Goal: Navigation & Orientation: Understand site structure

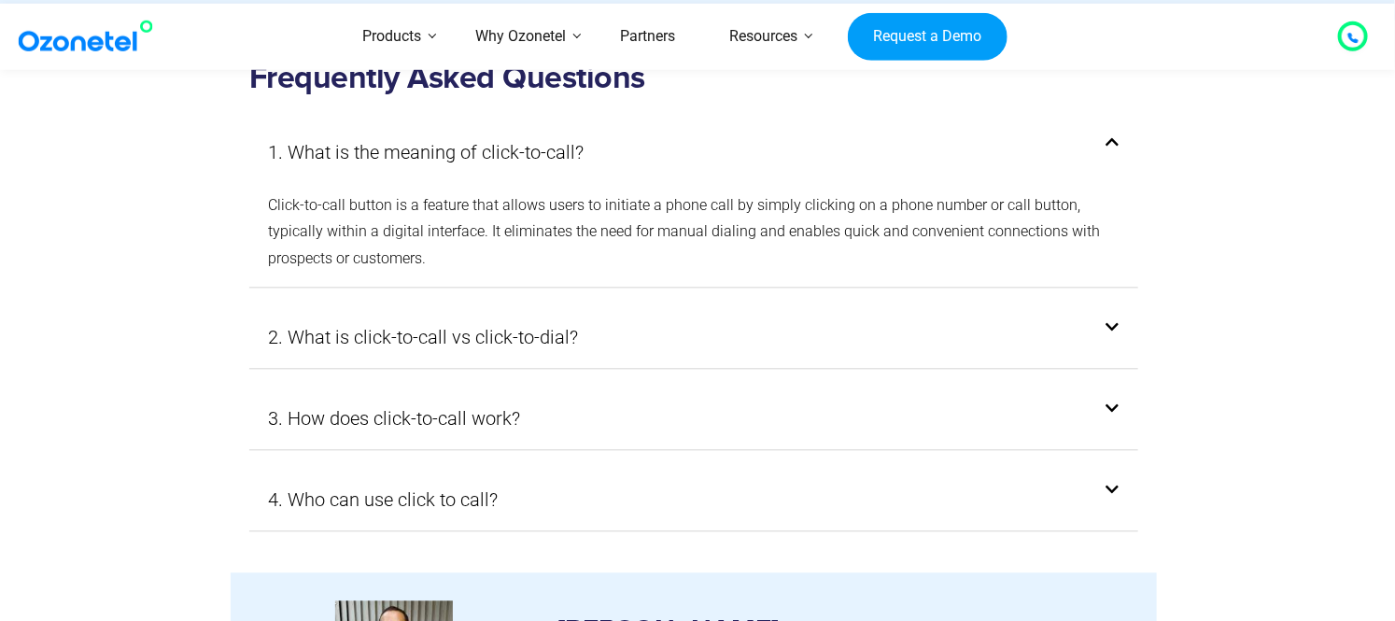
scroll to position [4856, 0]
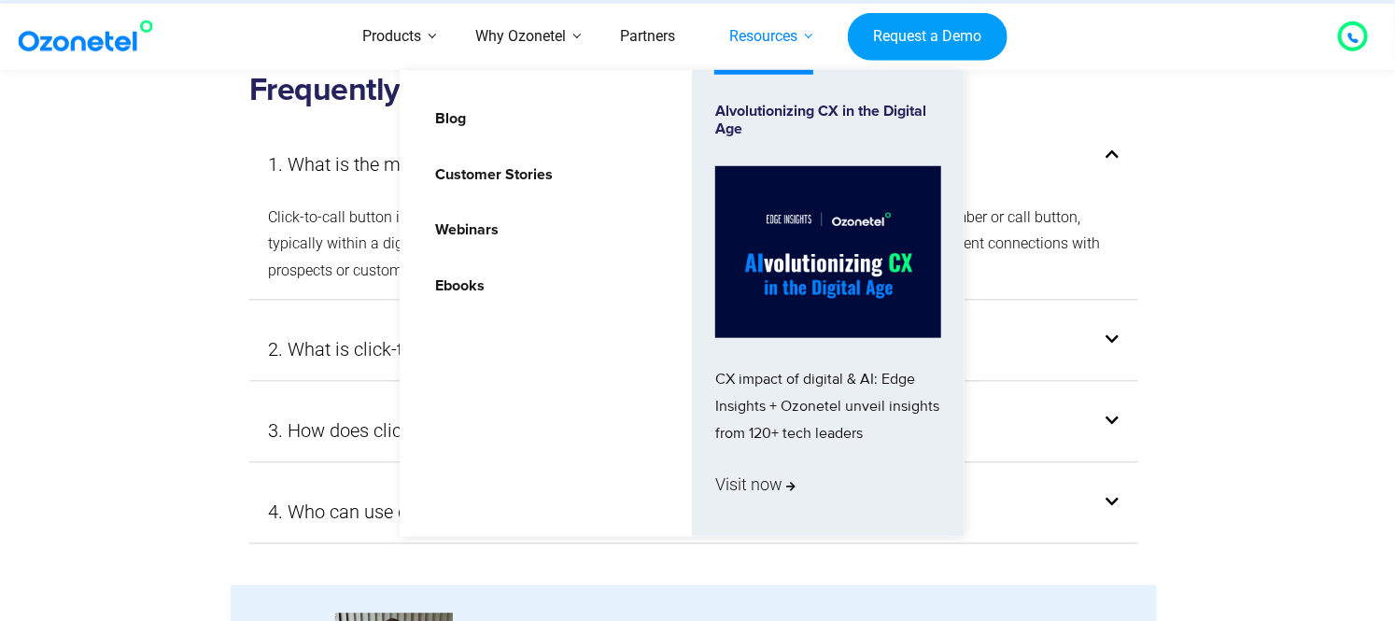
click at [770, 33] on link "Resources" at bounding box center [763, 37] width 122 height 66
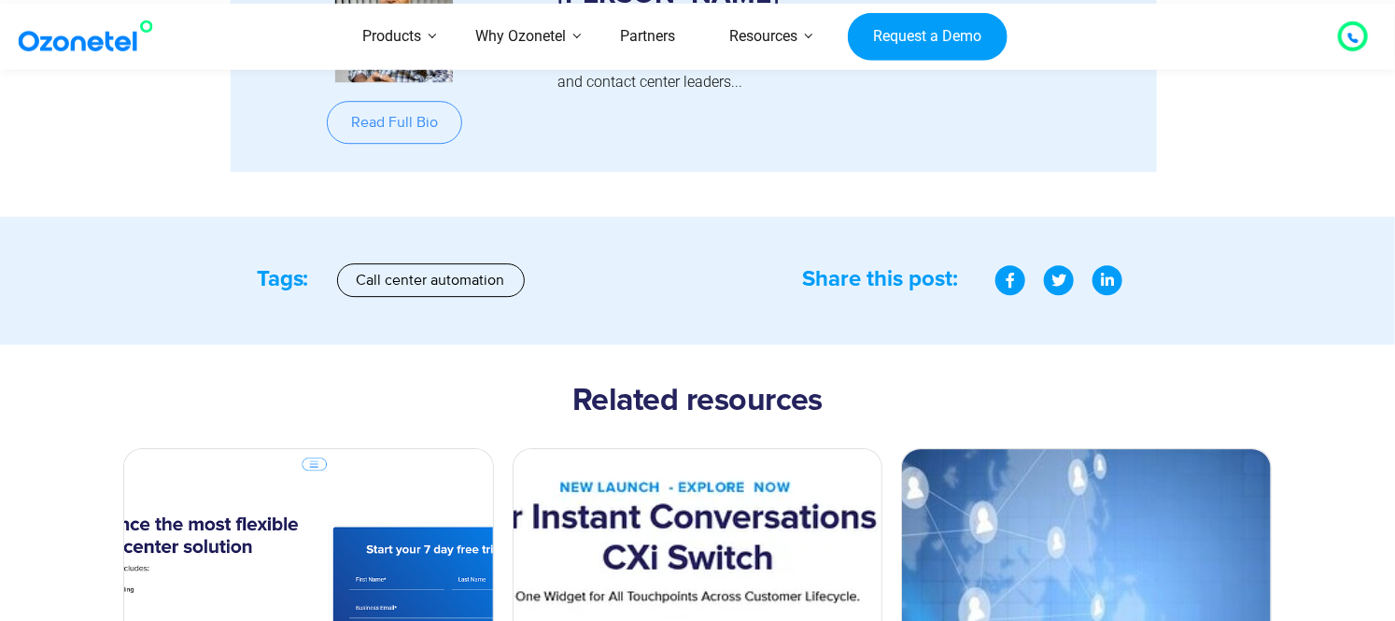
scroll to position [6687, 0]
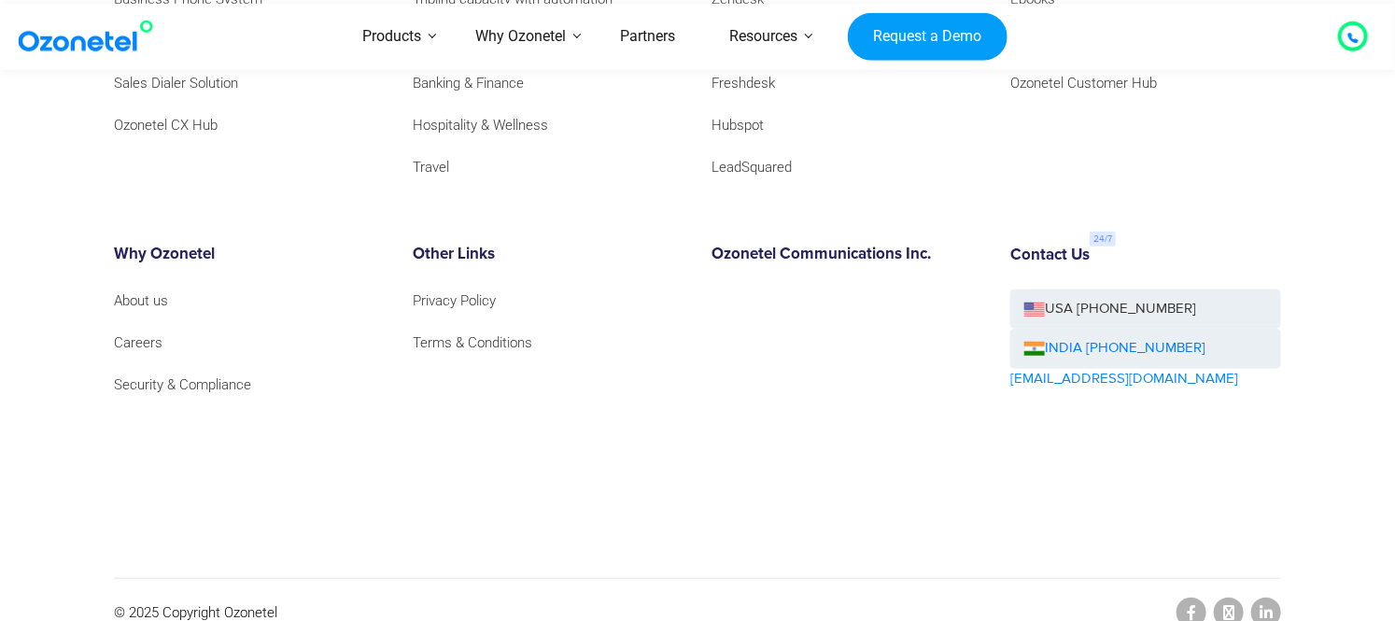
click at [1348, 33] on icon at bounding box center [1353, 37] width 11 height 11
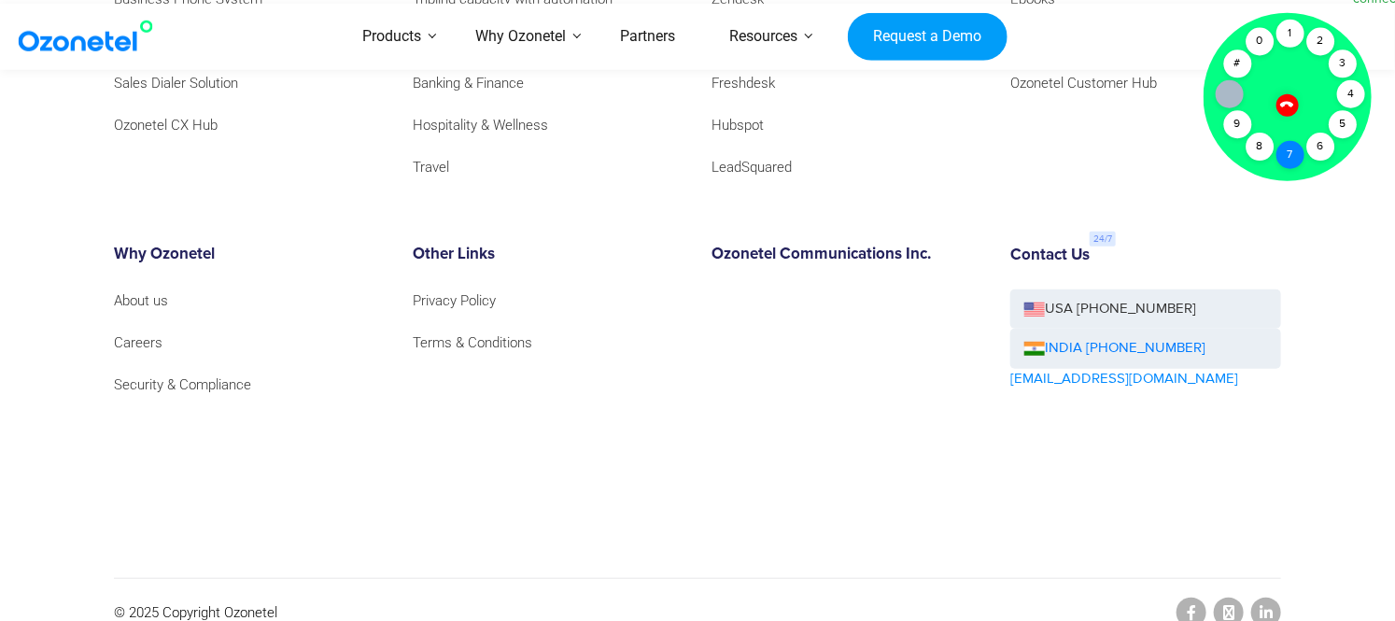
click at [1282, 150] on div "7" at bounding box center [1291, 155] width 28 height 28
click at [1323, 143] on div "6" at bounding box center [1321, 147] width 28 height 28
click at [1317, 49] on div "2" at bounding box center [1321, 42] width 28 height 28
click at [1313, 44] on div "2" at bounding box center [1321, 42] width 28 height 28
click at [1333, 243] on footer "Products Call Center Solution Business Phone System HIPAA Compliant Call Center…" at bounding box center [697, 227] width 1395 height 837
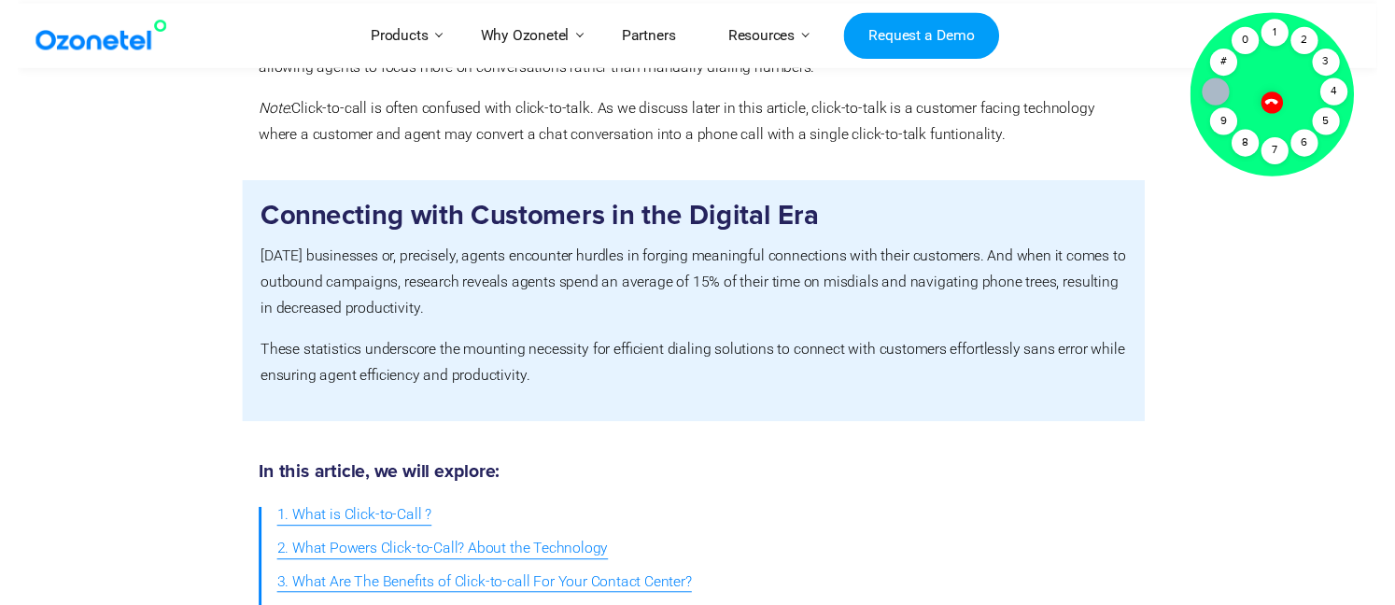
scroll to position [0, 0]
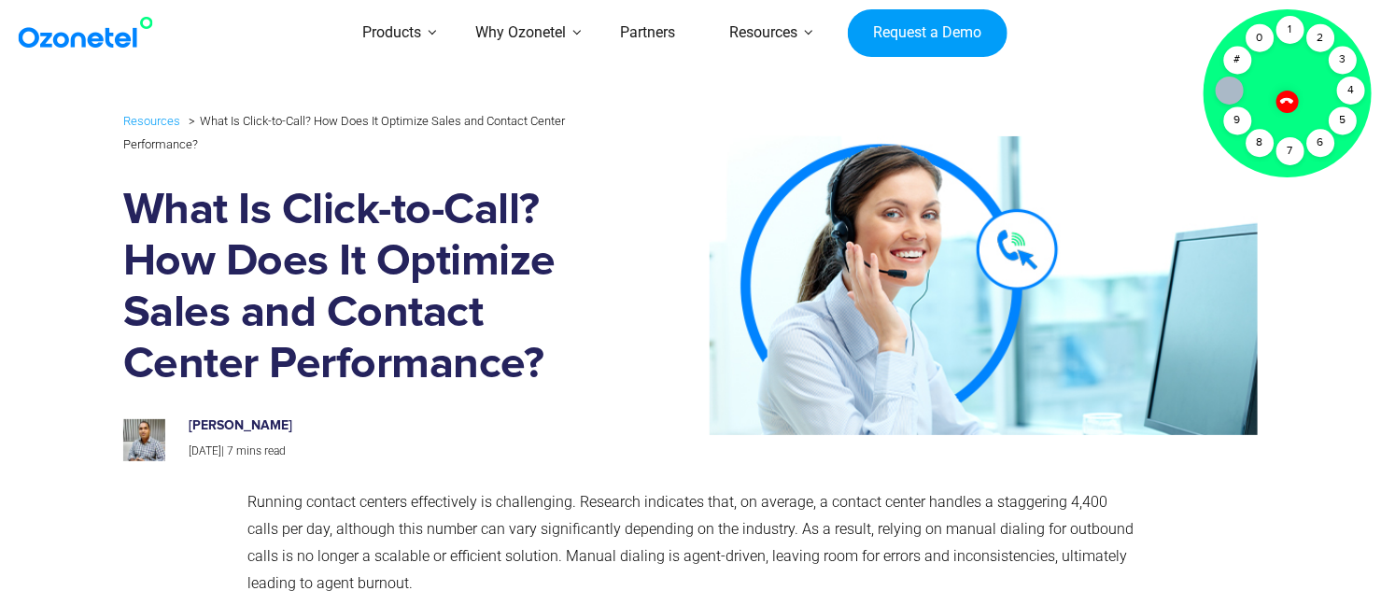
click at [1291, 104] on icon at bounding box center [1287, 101] width 16 height 16
